Goal: Check status

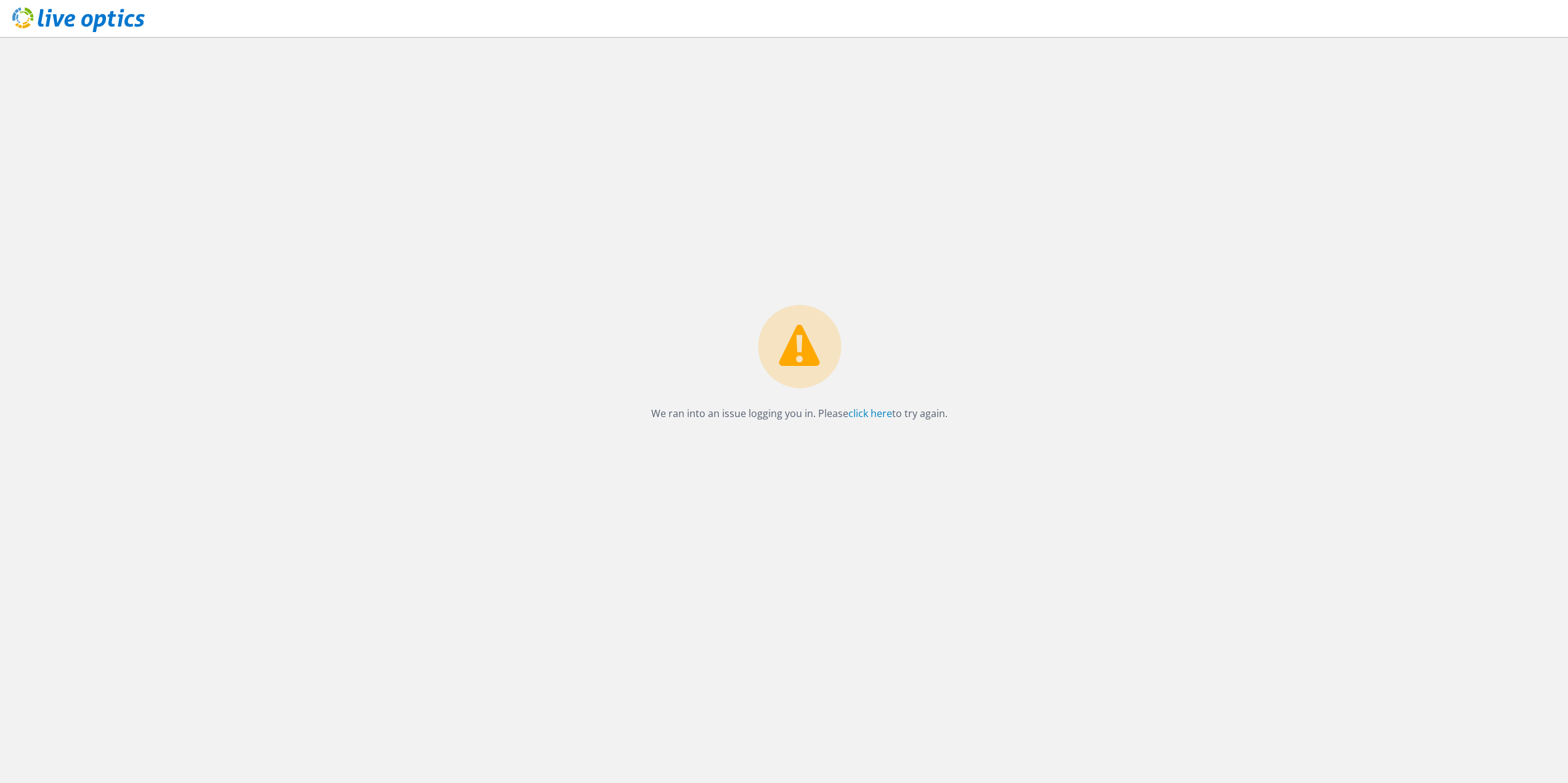
click at [90, 20] on use at bounding box center [79, 20] width 133 height 25
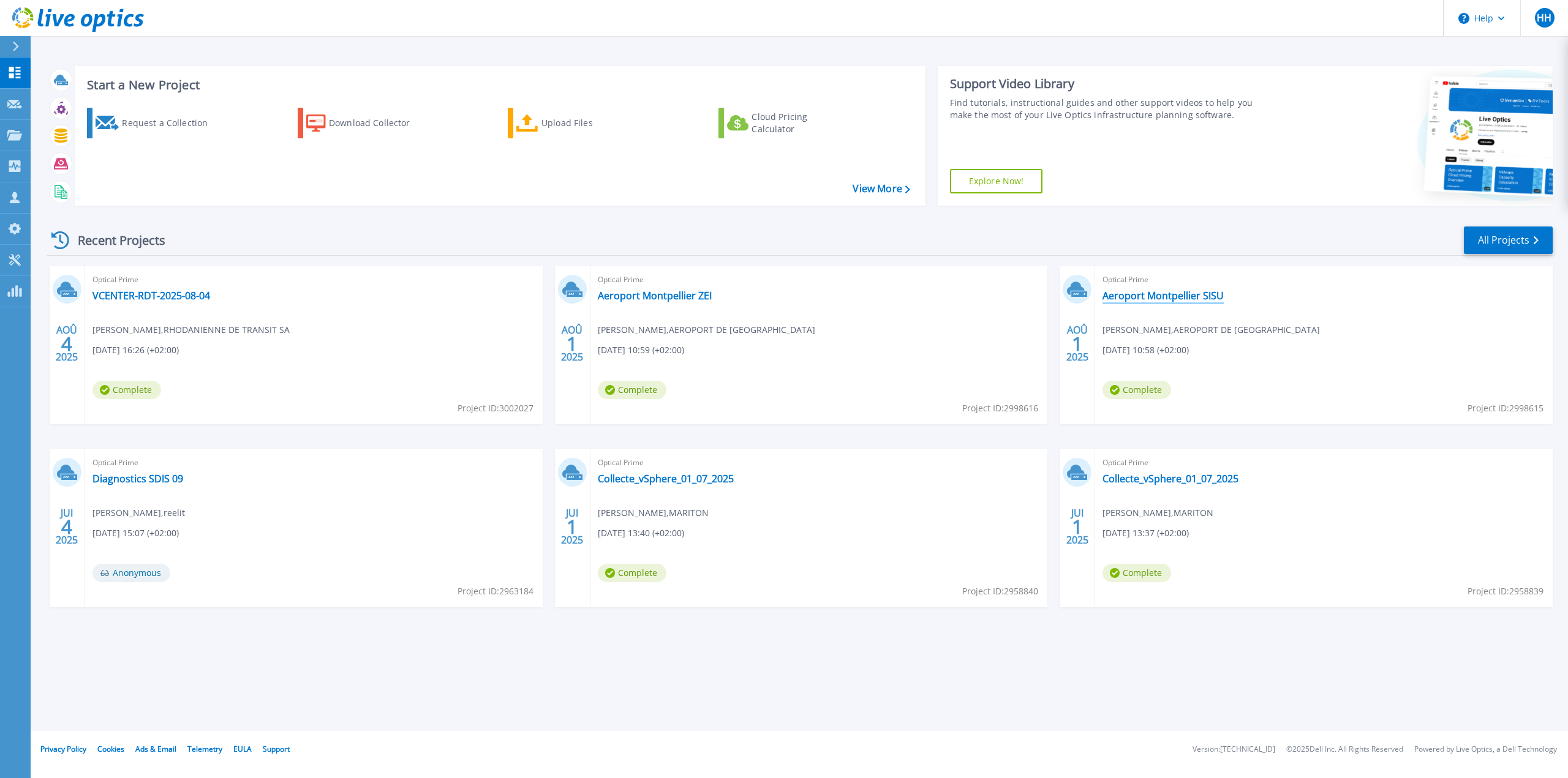
click at [1191, 297] on link "Aeroport Montpellier SISU" at bounding box center [1163, 295] width 121 height 12
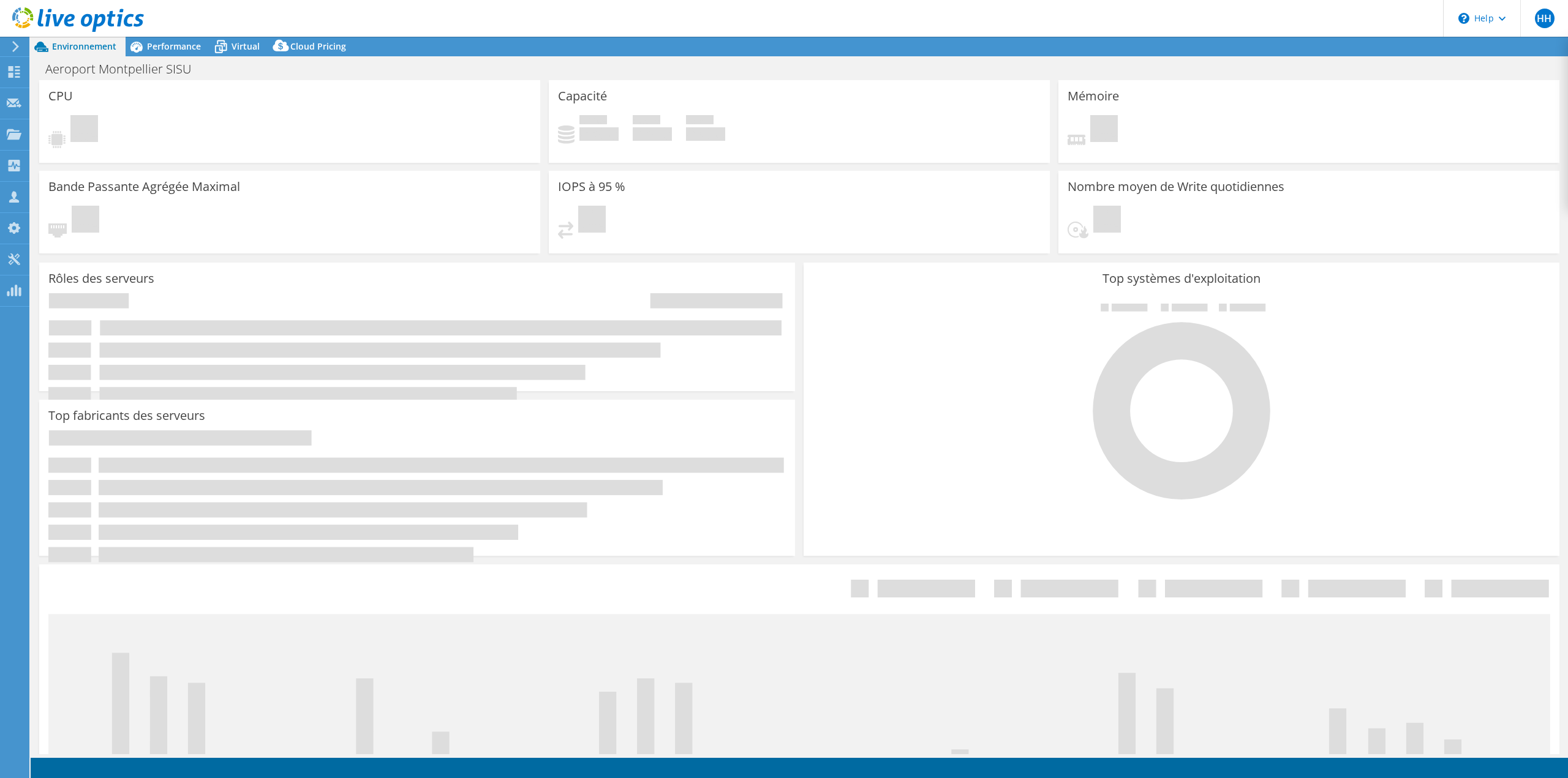
select select "USD"
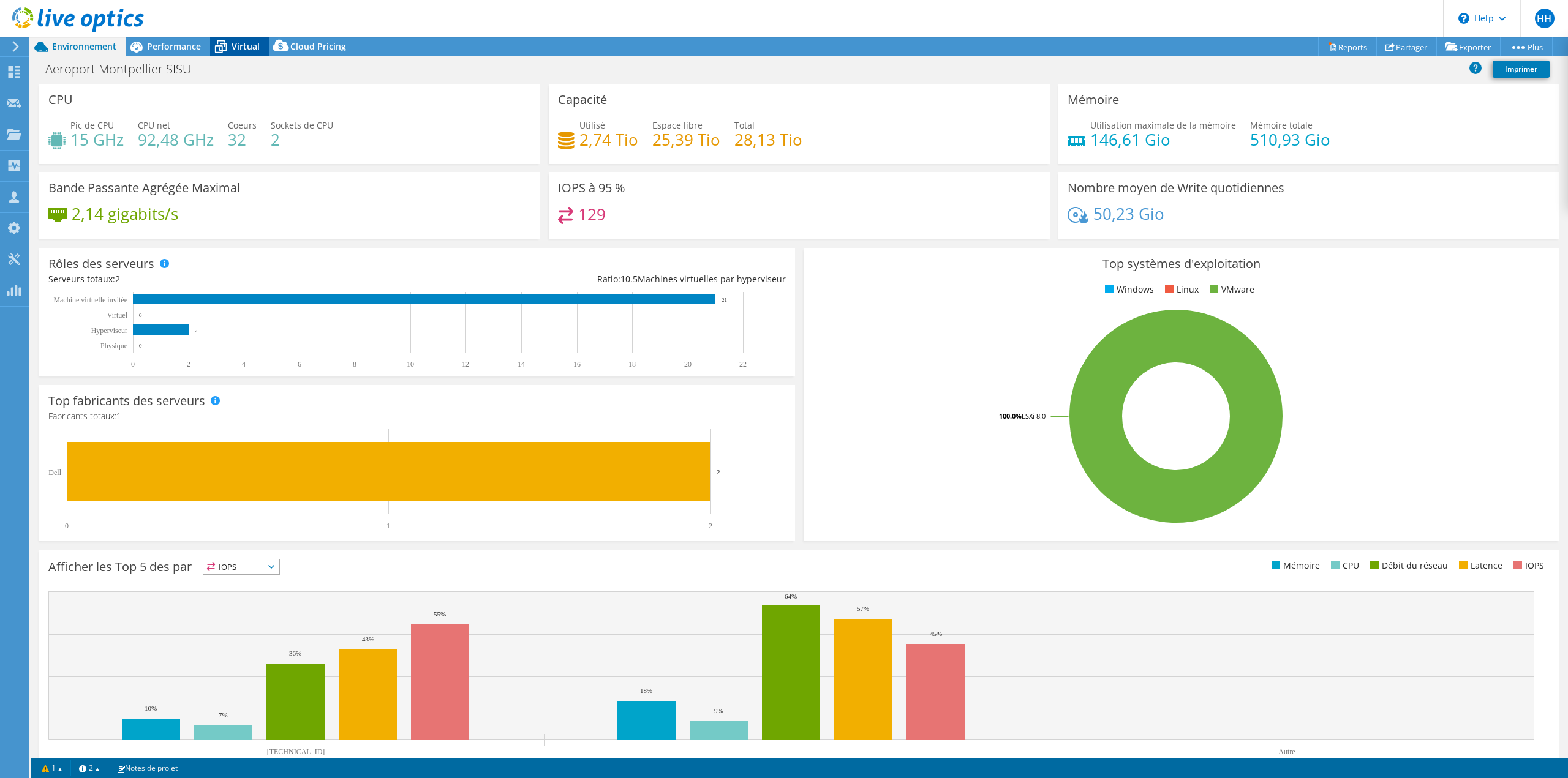
click at [251, 54] on div "Virtual" at bounding box center [239, 47] width 59 height 20
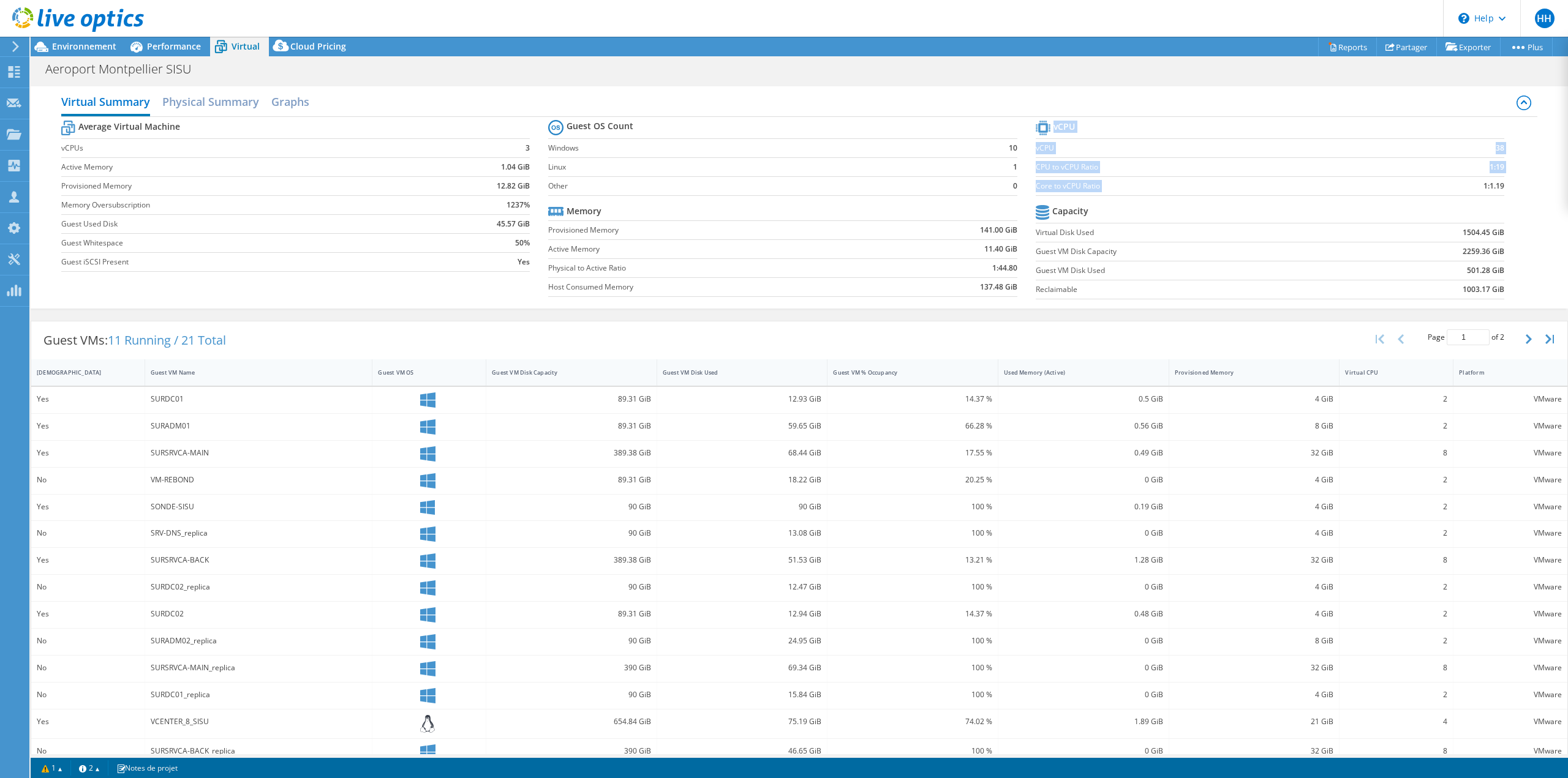
drag, startPoint x: 1505, startPoint y: 186, endPoint x: 1451, endPoint y: 190, distance: 54.1
click at [1451, 190] on section "vCPU vCPU 38 CPU to vCPU Ratio 1:19 Core to vCPU Ratio 1:1.19 Capacity Virtual …" at bounding box center [1279, 212] width 487 height 188
click at [1485, 180] on b "1:1.19" at bounding box center [1494, 185] width 21 height 12
click at [92, 19] on use at bounding box center [78, 20] width 132 height 25
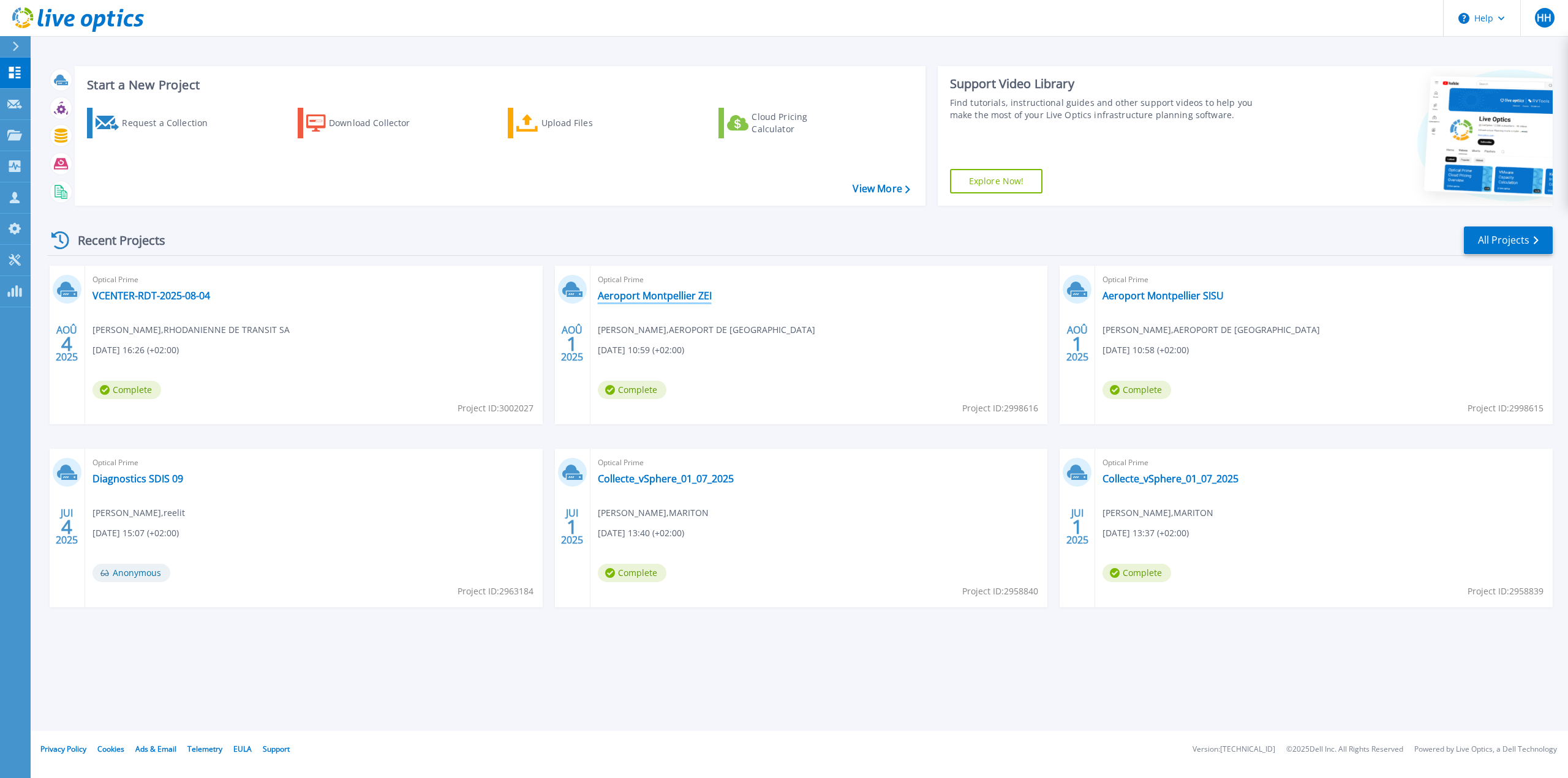
click at [659, 290] on link "Aeroport Montpellier ZEI" at bounding box center [655, 295] width 114 height 12
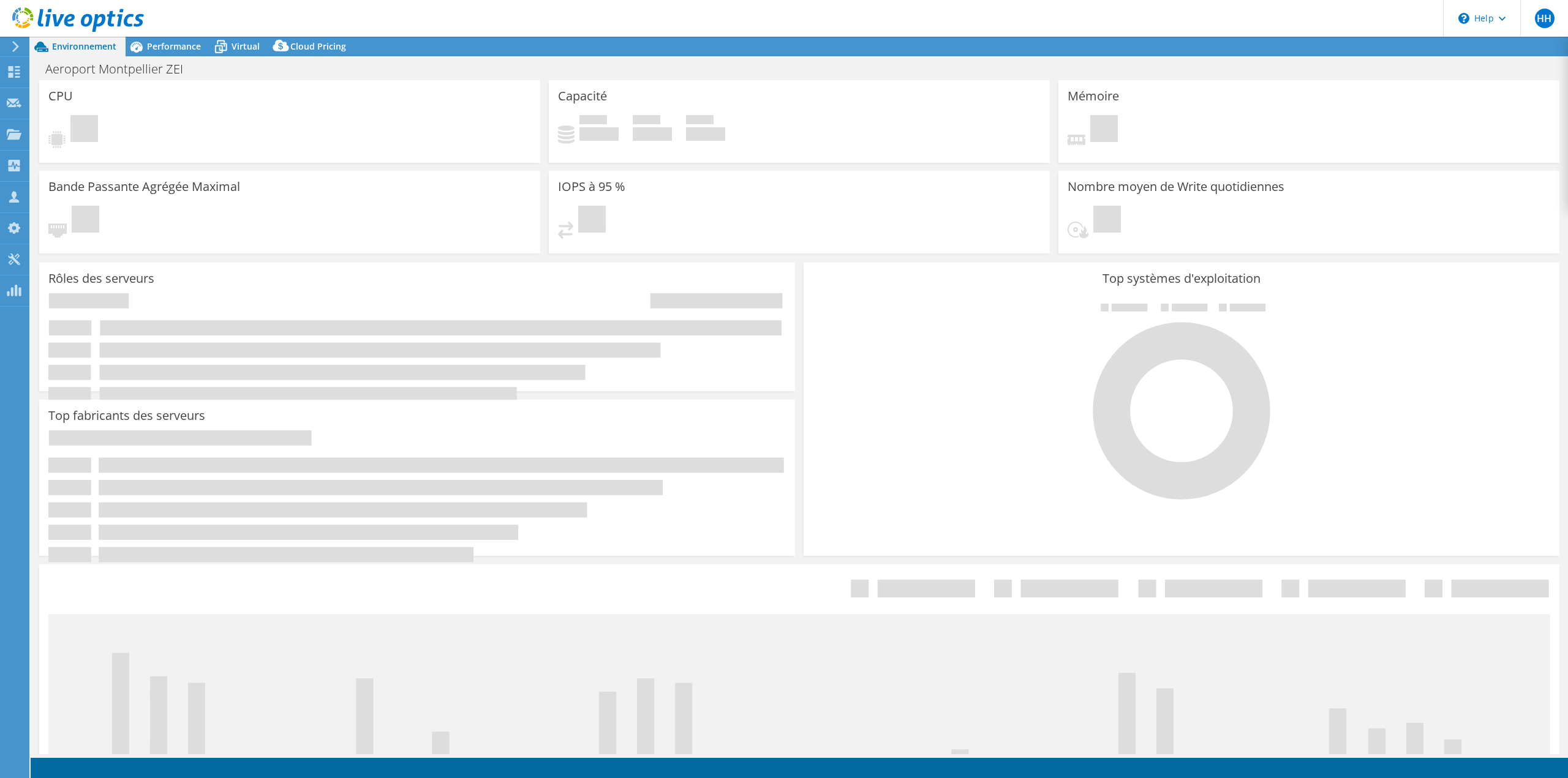
select select "USD"
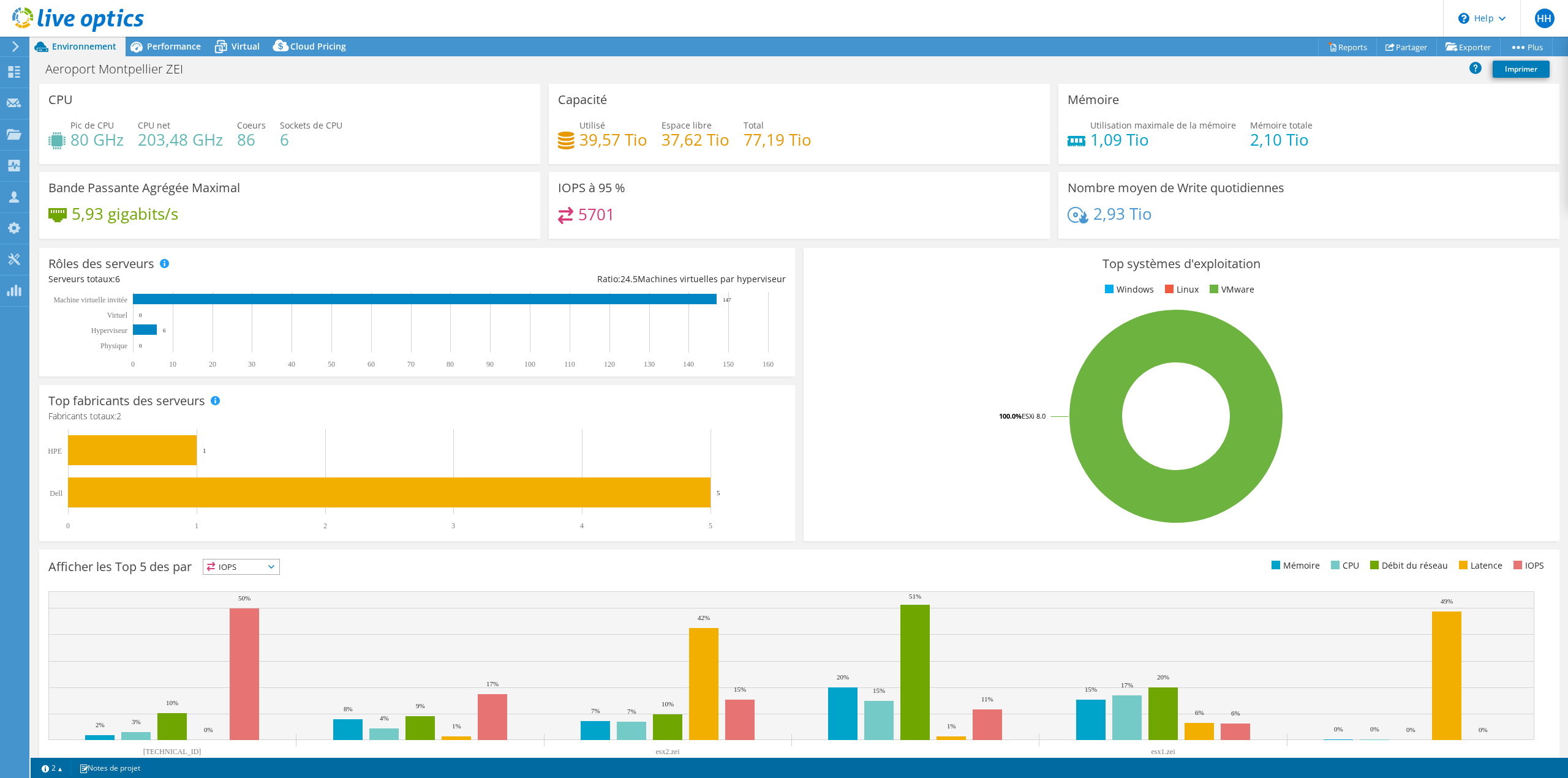
click at [617, 136] on h4 "39,57 Tio" at bounding box center [613, 139] width 68 height 13
drag, startPoint x: 583, startPoint y: 137, endPoint x: 652, endPoint y: 138, distance: 69.0
click at [652, 138] on div "Utilisé 39,57 Tio Espace libre 37,62 Tio Total 77,19 Tio" at bounding box center [800, 138] width 483 height 40
click at [610, 138] on h4 "39,57 Tio" at bounding box center [613, 139] width 68 height 13
drag, startPoint x: 575, startPoint y: 140, endPoint x: 650, endPoint y: 142, distance: 75.0
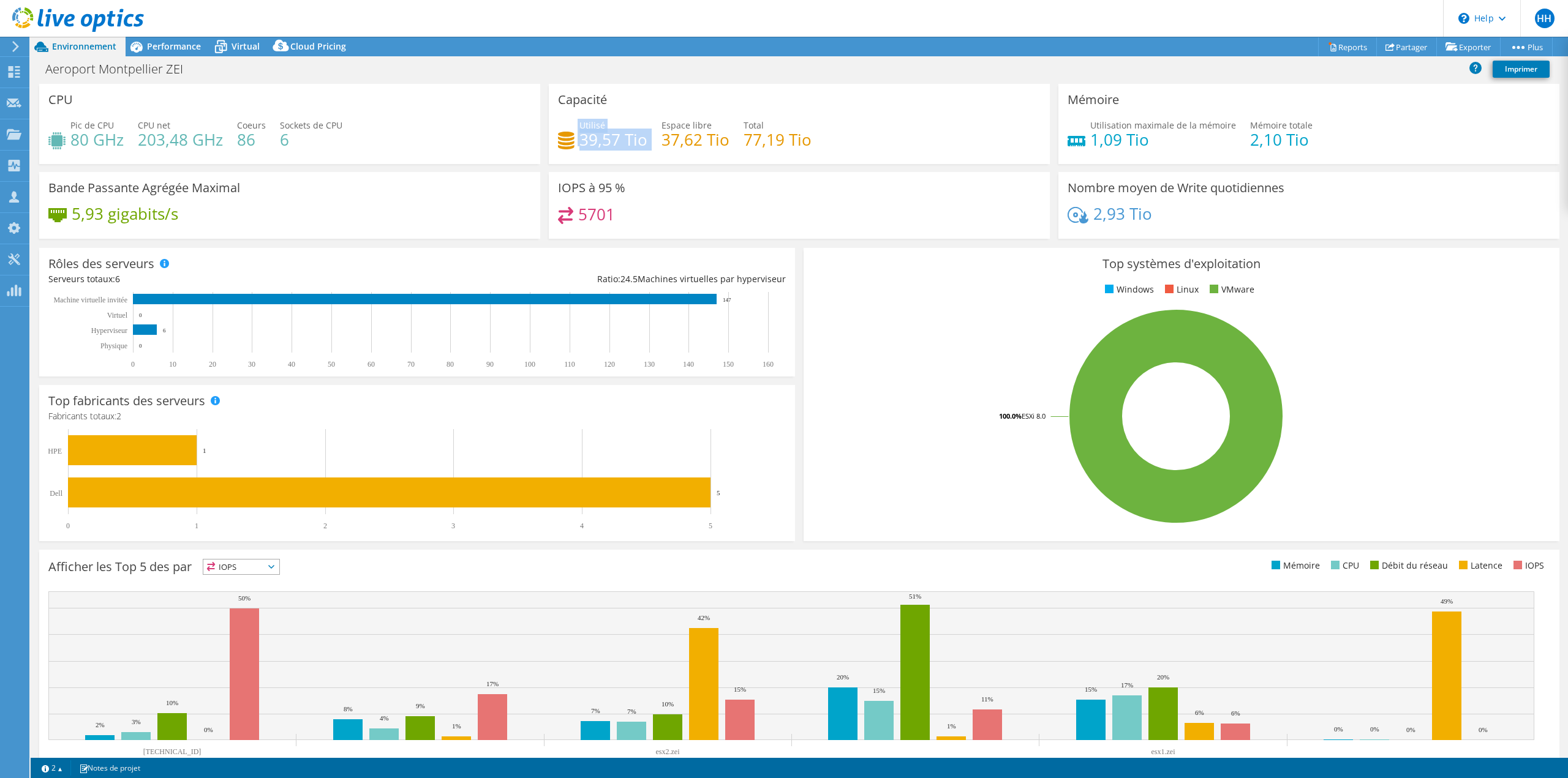
click at [650, 142] on div "Utilisé 39,57 Tio Espace libre 37,62 Tio Total 77,19 Tio" at bounding box center [800, 138] width 483 height 40
click at [710, 144] on h4 "37,62 Tio" at bounding box center [696, 139] width 68 height 13
click at [781, 147] on h4 "77,19 Tio" at bounding box center [777, 139] width 68 height 13
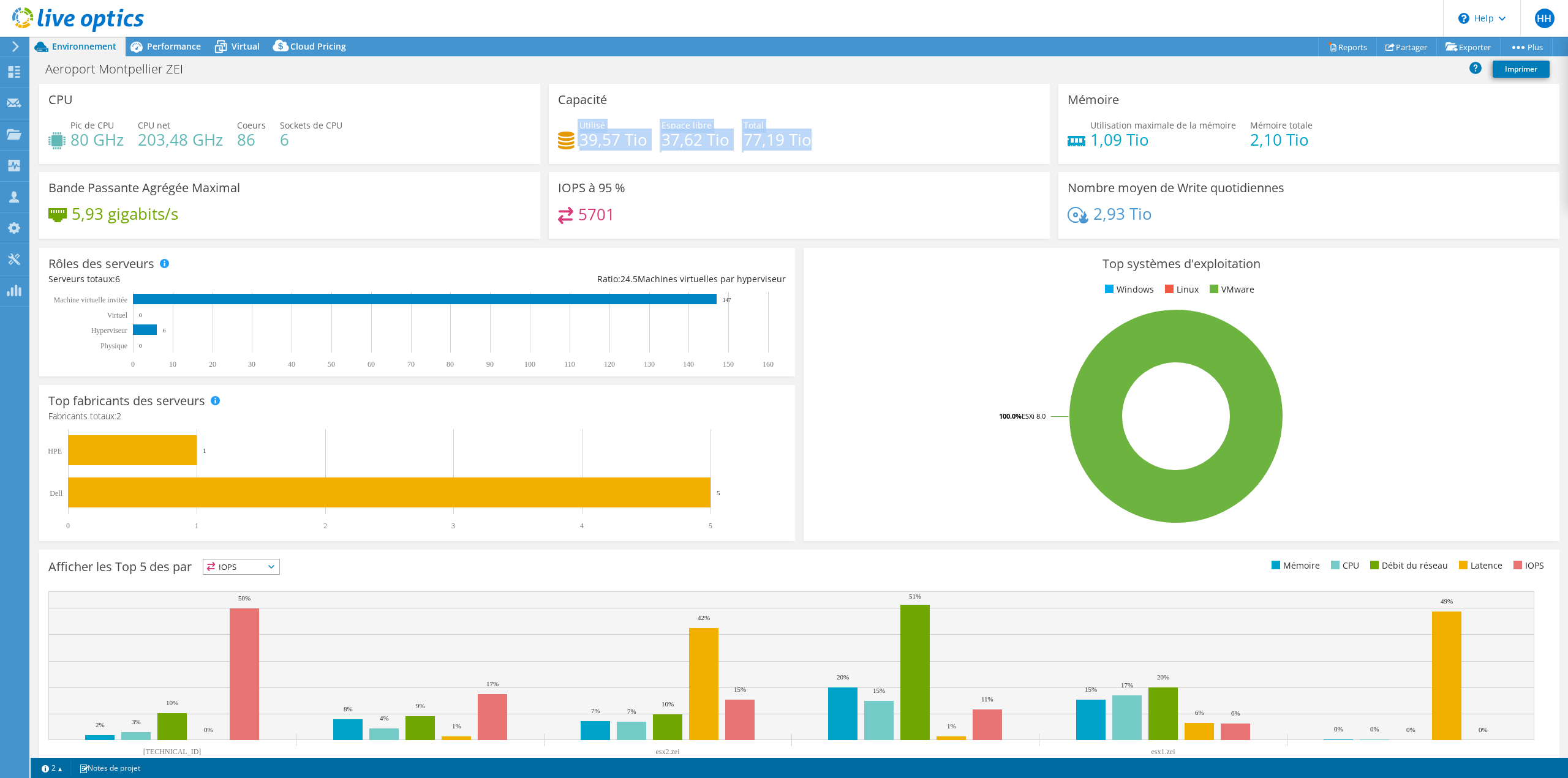
drag, startPoint x: 829, startPoint y: 149, endPoint x: 571, endPoint y: 144, distance: 258.0
click at [571, 144] on div "Utilisé 39,57 Tio Espace libre 37,62 Tio Total 77,19 Tio" at bounding box center [800, 138] width 483 height 40
click at [775, 161] on div "Capacité Utilisé 39,57 Tio Espace libre 37,62 Tio Total 77,19 Tio" at bounding box center [800, 124] width 501 height 80
drag, startPoint x: 812, startPoint y: 147, endPoint x: 703, endPoint y: 147, distance: 109.0
click at [703, 147] on div "Utilisé 39,57 Tio Espace libre 37,62 Tio Total 77,19 Tio" at bounding box center [800, 138] width 483 height 40
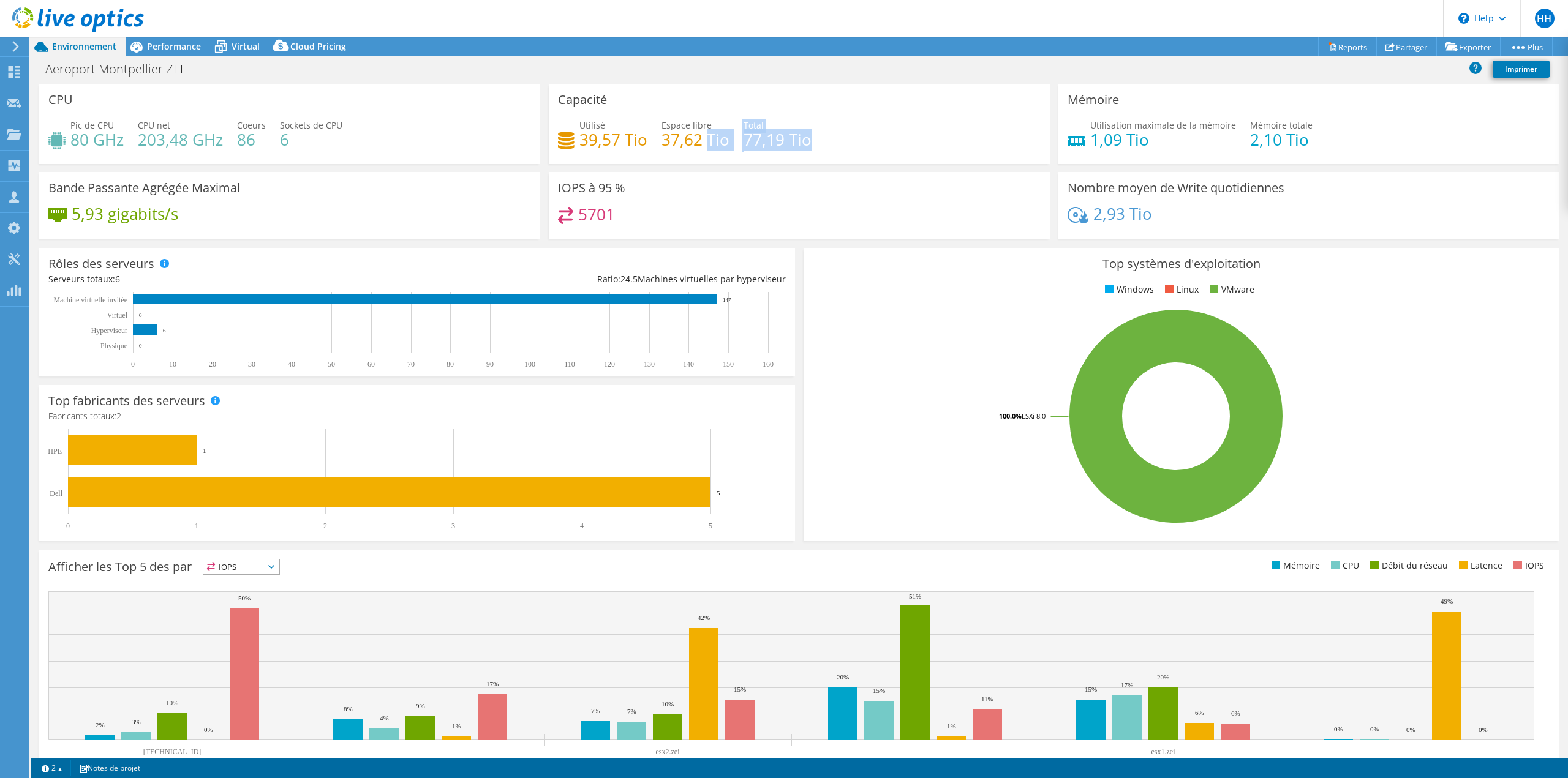
click at [764, 144] on h4 "77,19 Tio" at bounding box center [777, 139] width 68 height 13
drag, startPoint x: 813, startPoint y: 148, endPoint x: 705, endPoint y: 144, distance: 108.1
click at [705, 144] on div "Utilisé 39,57 Tio Espace libre 37,62 Tio Total 77,19 Tio" at bounding box center [800, 138] width 483 height 40
click at [612, 139] on h4 "39,57 Tio" at bounding box center [613, 139] width 68 height 13
drag, startPoint x: 810, startPoint y: 134, endPoint x: 730, endPoint y: 135, distance: 80.0
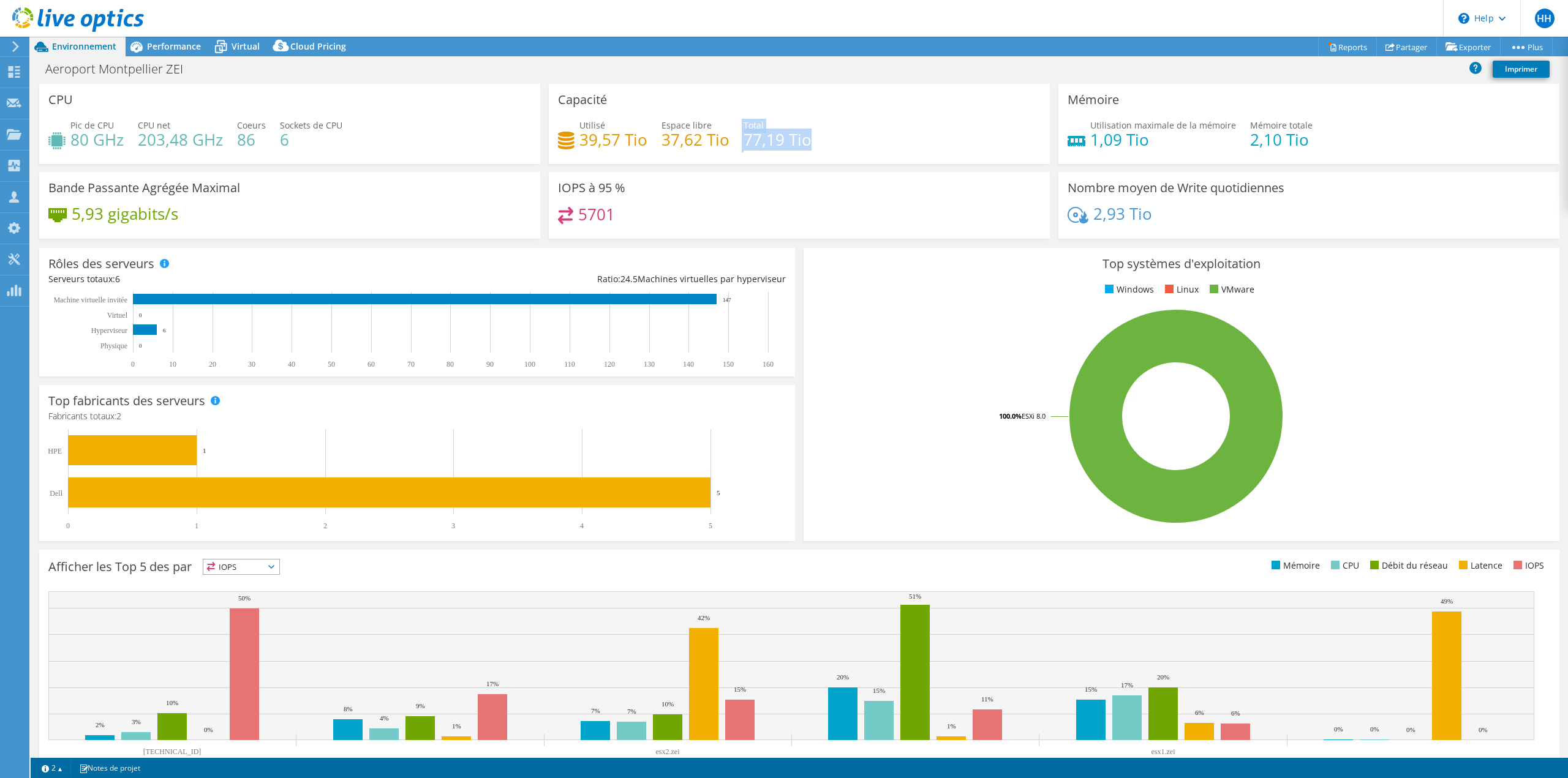
click at [730, 135] on div "Utilisé 39,57 Tio Espace libre 37,62 Tio Total 77,19 Tio" at bounding box center [800, 138] width 483 height 40
click at [901, 776] on section "Warnings Messages La Queue Depth n'a pas été pas enregistrée à partir des Serve…" at bounding box center [799, 768] width 1537 height 21
